Goal: Find specific page/section: Find specific page/section

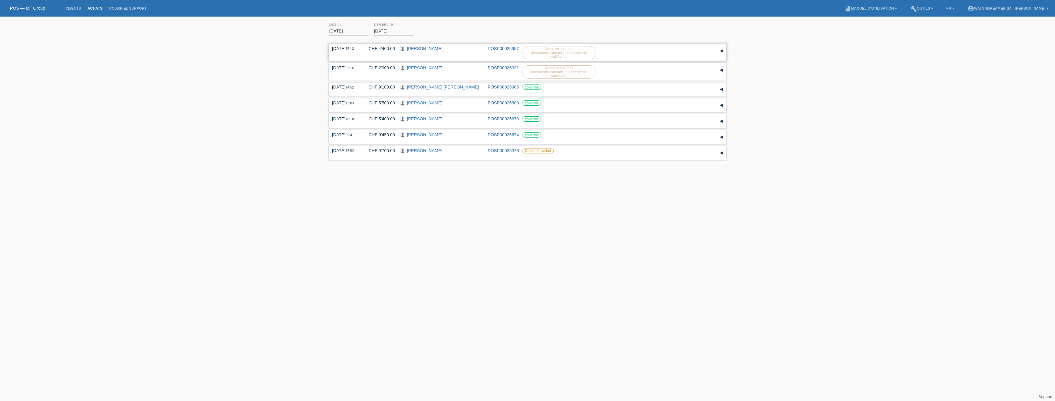
click at [370, 48] on div "CHF 4'400.00" at bounding box center [378, 48] width 31 height 5
click at [495, 48] on link "POSP00026957" at bounding box center [503, 48] width 31 height 5
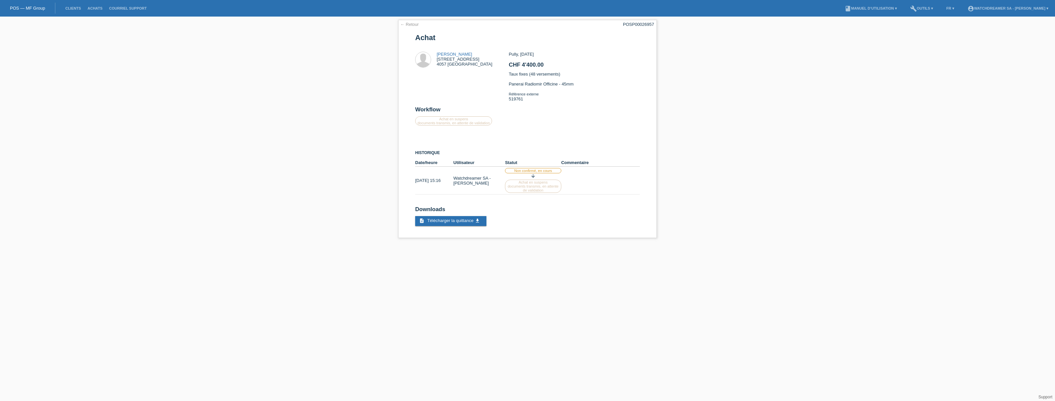
click at [100, 11] on li "Achats" at bounding box center [95, 8] width 22 height 17
click at [91, 10] on li "Achats" at bounding box center [95, 8] width 22 height 17
click at [96, 7] on link "Achats" at bounding box center [95, 8] width 22 height 4
